Goal: Information Seeking & Learning: Learn about a topic

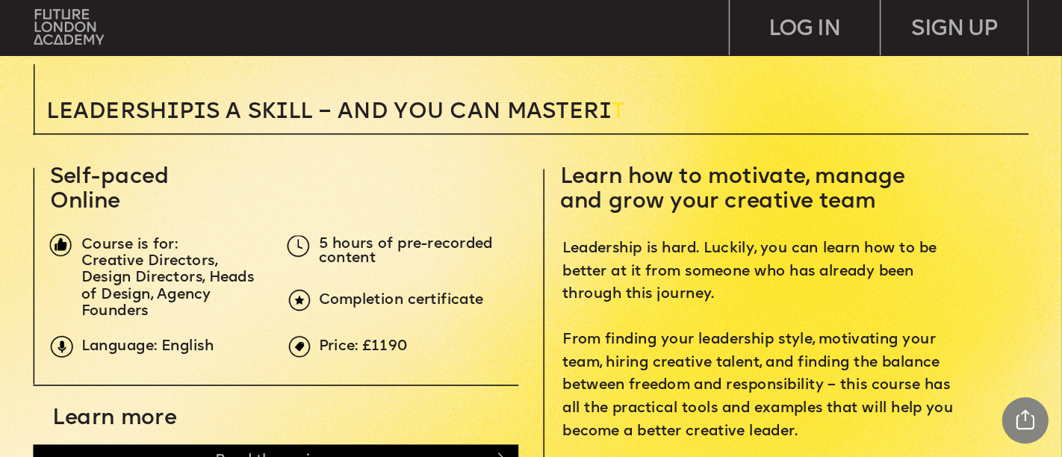
scroll to position [373, 0]
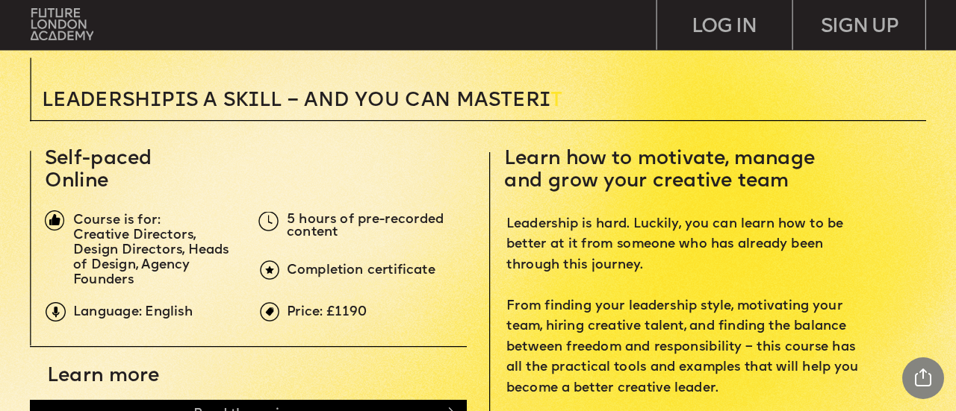
click at [370, 224] on span "5 hours of pre-recorded content" at bounding box center [367, 226] width 161 height 27
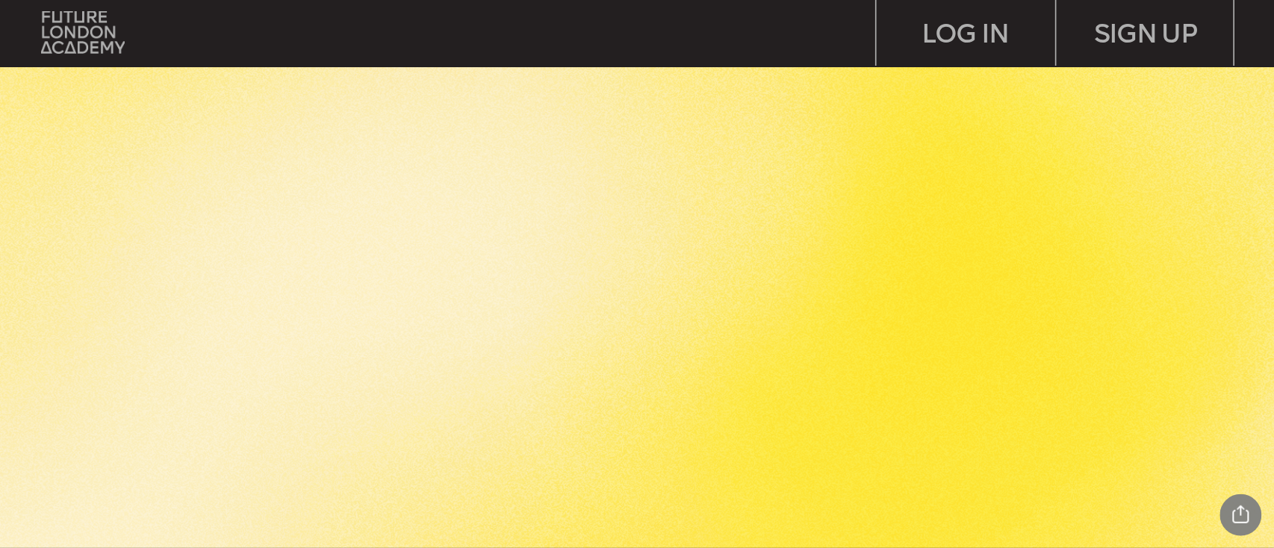
scroll to position [372, 0]
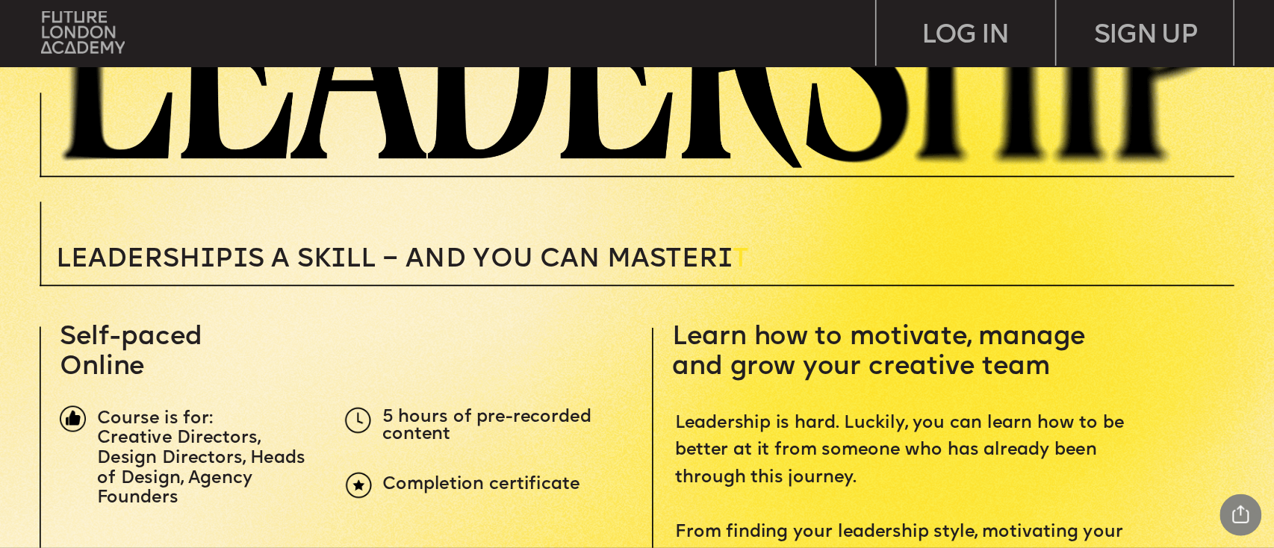
drag, startPoint x: 848, startPoint y: 3, endPoint x: 843, endPoint y: 287, distance: 283.7
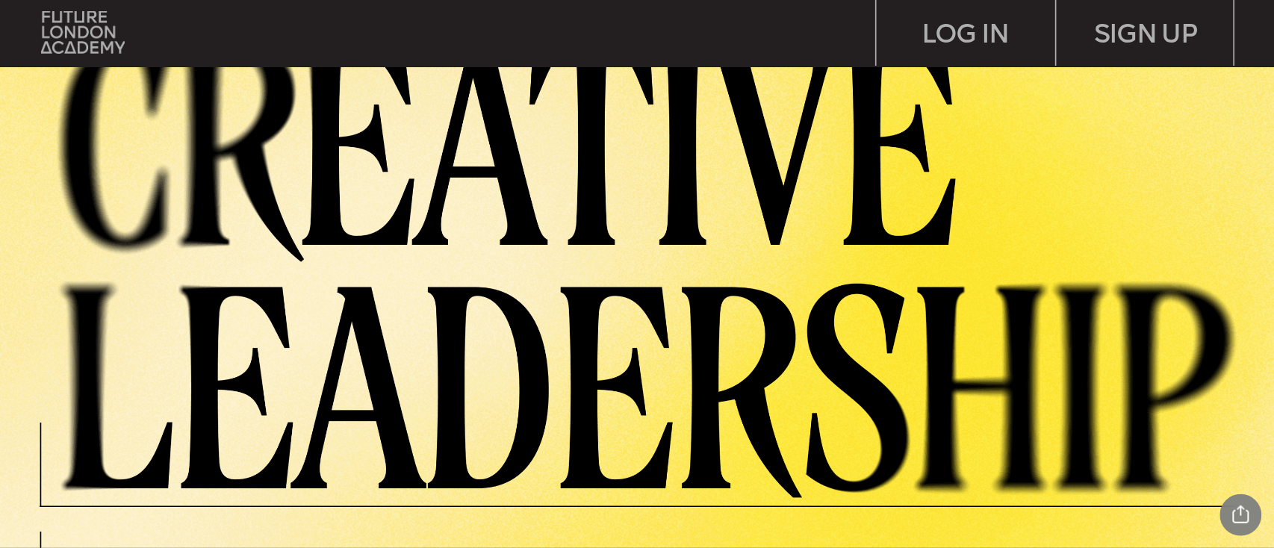
scroll to position [0, 0]
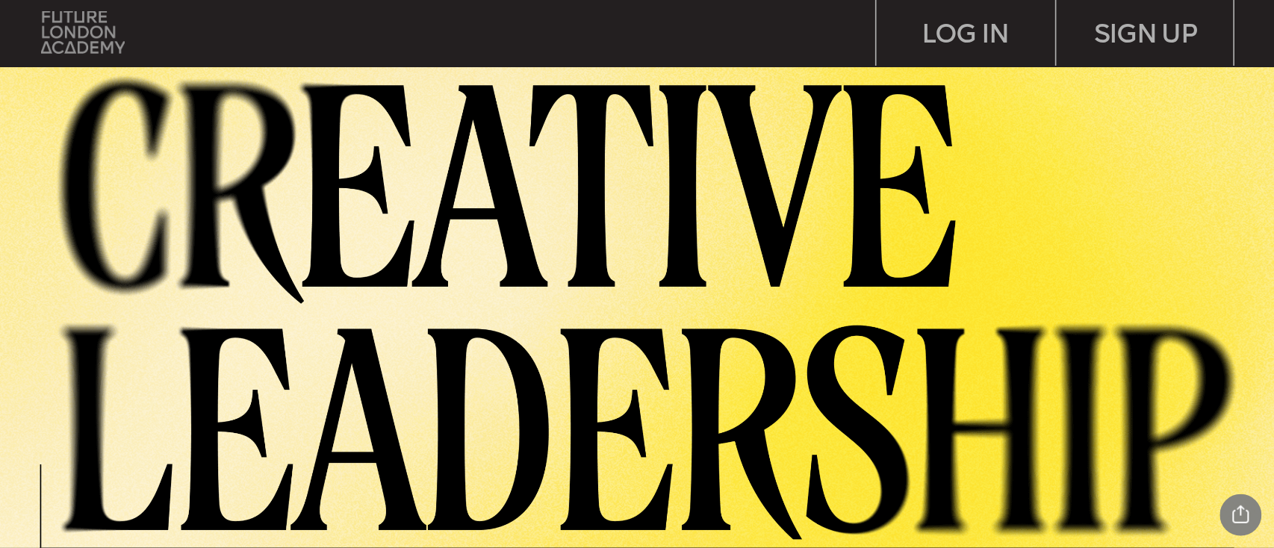
click at [90, 34] on img at bounding box center [83, 32] width 84 height 43
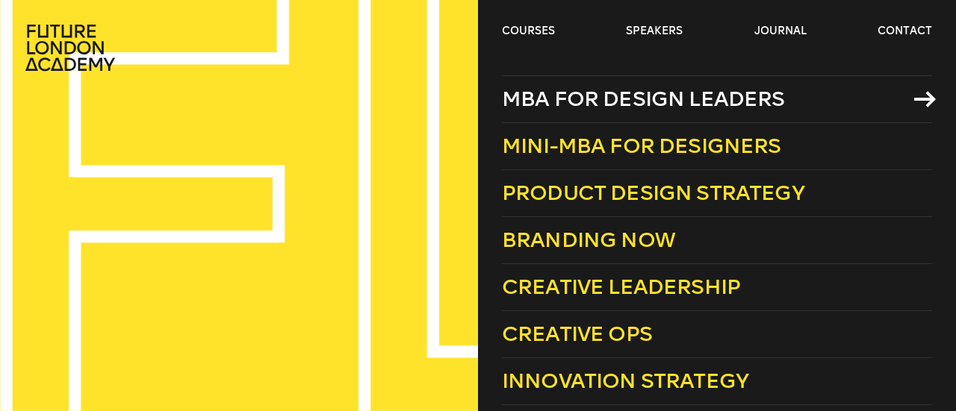
click at [589, 102] on span "MBA for Design Leaders" at bounding box center [643, 99] width 283 height 25
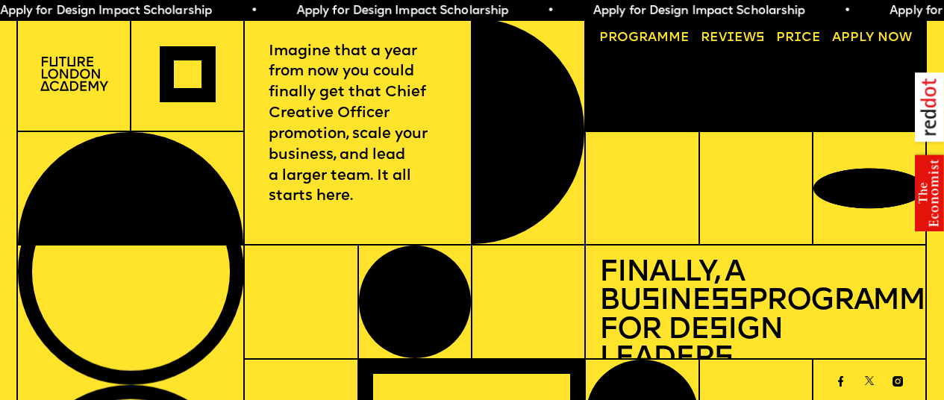
click at [642, 31] on link "Progr a mme" at bounding box center [645, 38] width 104 height 26
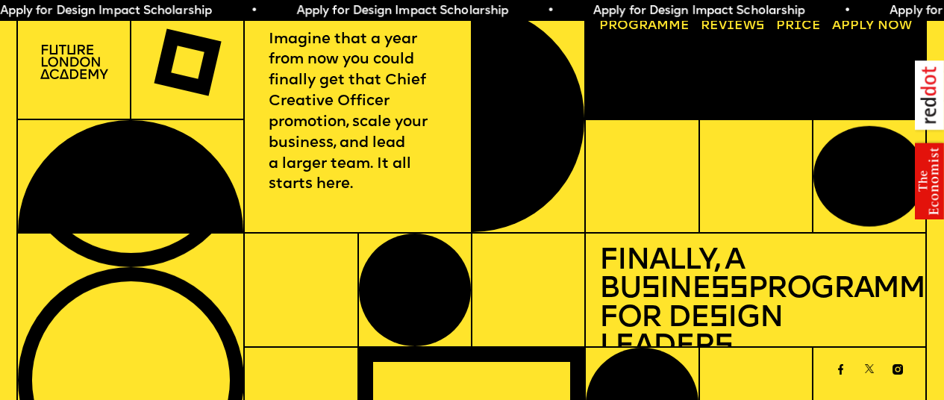
click at [642, 31] on link "Progr a mme" at bounding box center [645, 26] width 104 height 26
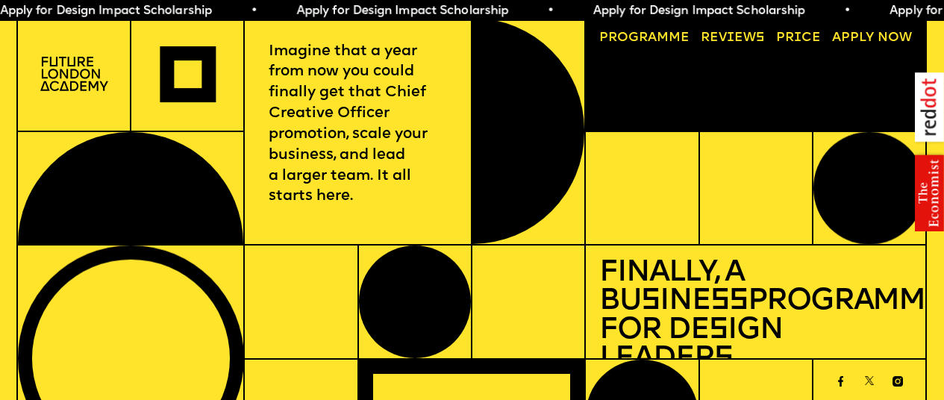
click at [660, 39] on link "Progr a mme" at bounding box center [645, 38] width 104 height 26
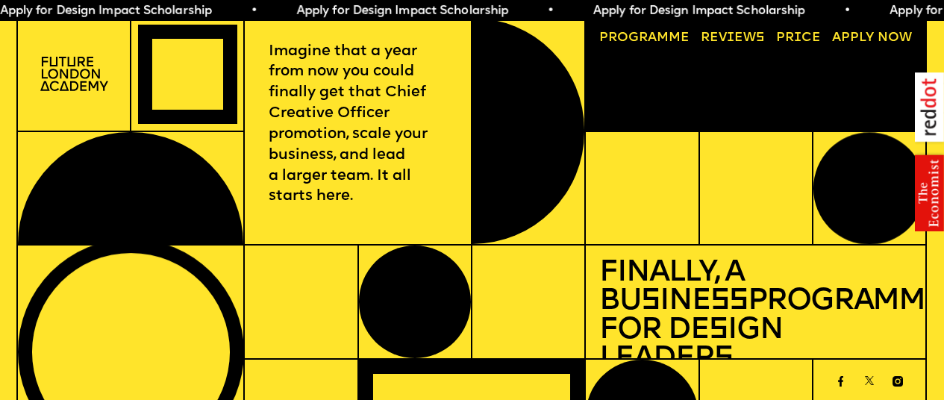
click at [637, 38] on link "Progr a mme" at bounding box center [645, 38] width 104 height 26
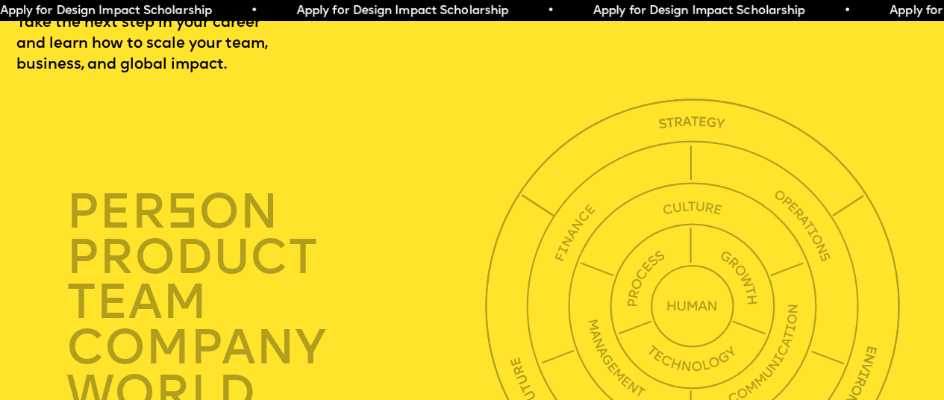
scroll to position [3292, 0]
